Goal: Task Accomplishment & Management: Use online tool/utility

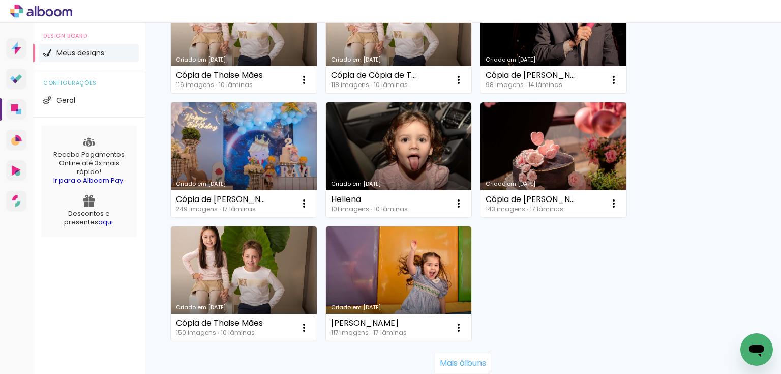
scroll to position [922, 0]
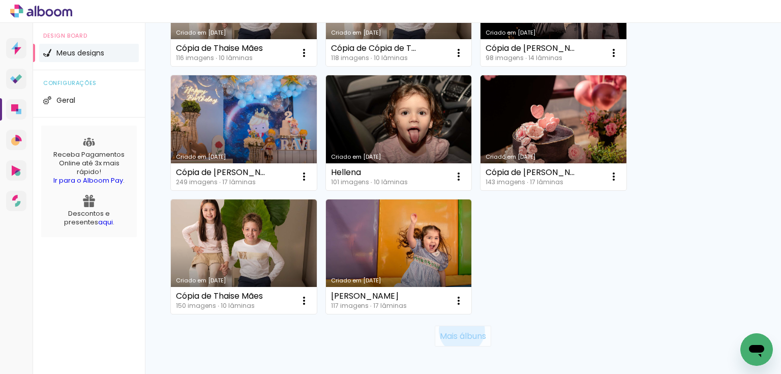
click at [0, 0] on slot "Mais álbuns" at bounding box center [0, 0] width 0 height 0
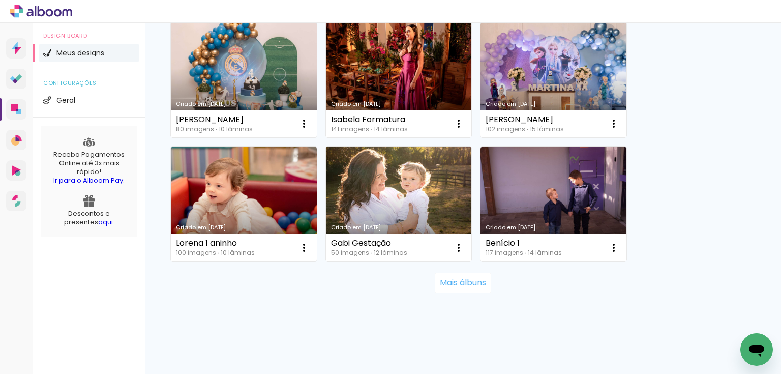
scroll to position [1969, 0]
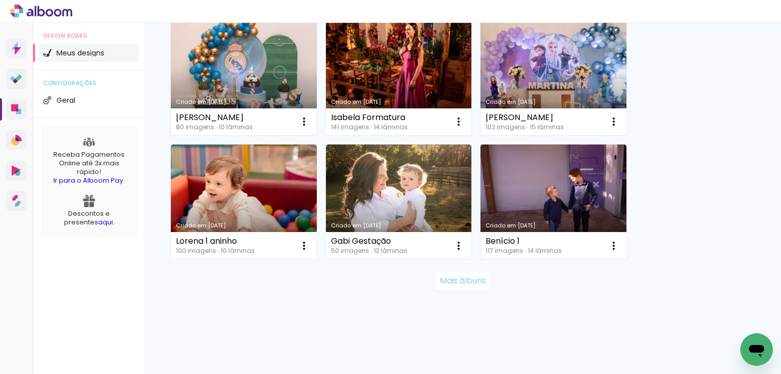
click at [0, 0] on slot "Mais álbuns" at bounding box center [0, 0] width 0 height 0
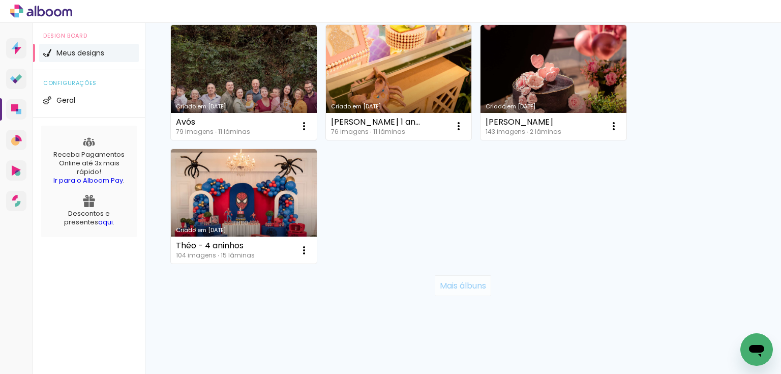
scroll to position [3081, 0]
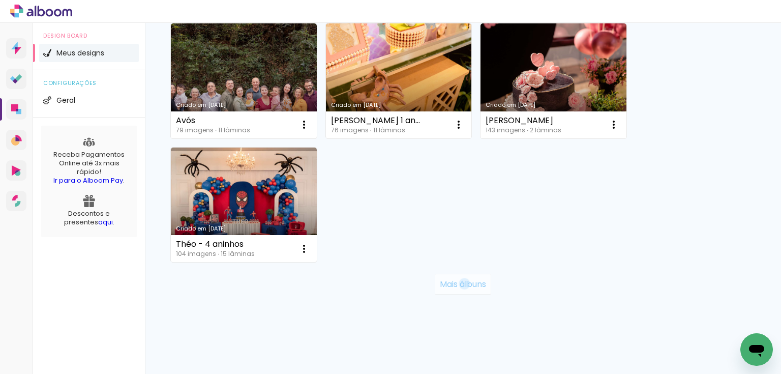
click at [0, 0] on slot "Mais álbuns" at bounding box center [0, 0] width 0 height 0
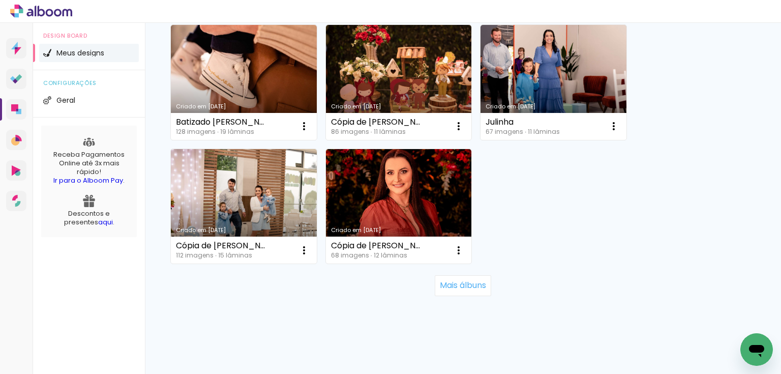
scroll to position [4075, 0]
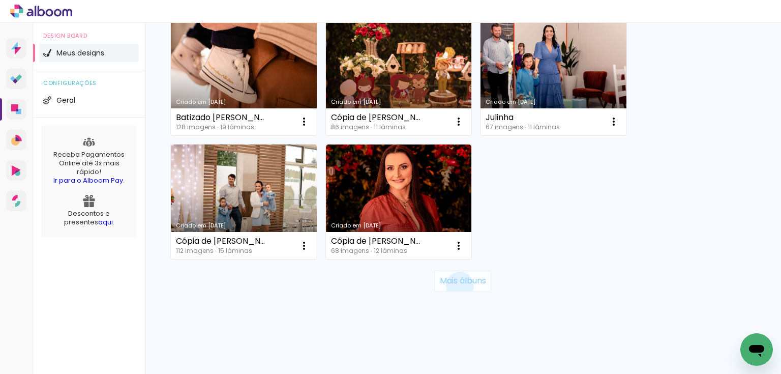
click at [0, 0] on slot "Mais álbuns" at bounding box center [0, 0] width 0 height 0
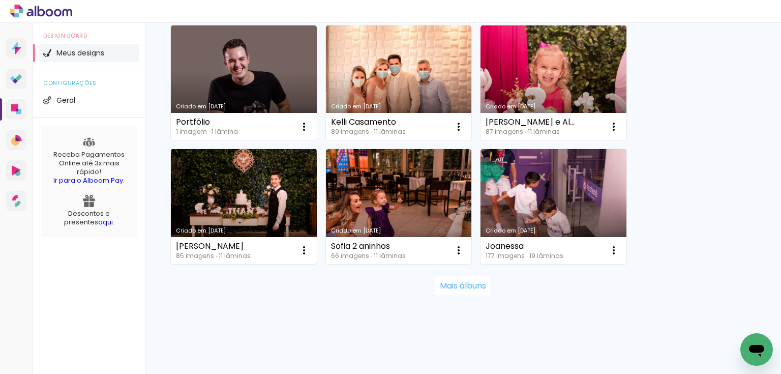
scroll to position [5067, 0]
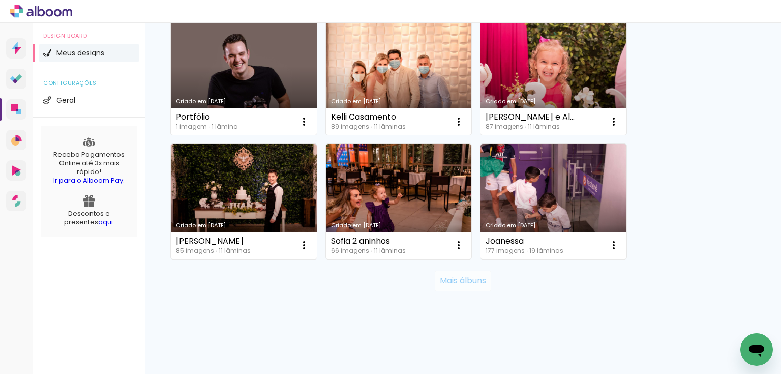
click at [0, 0] on slot "Mais álbuns" at bounding box center [0, 0] width 0 height 0
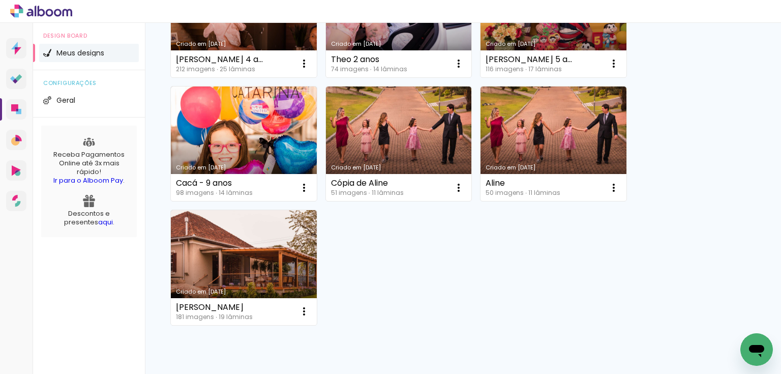
scroll to position [5637, 0]
